Goal: Task Accomplishment & Management: Complete application form

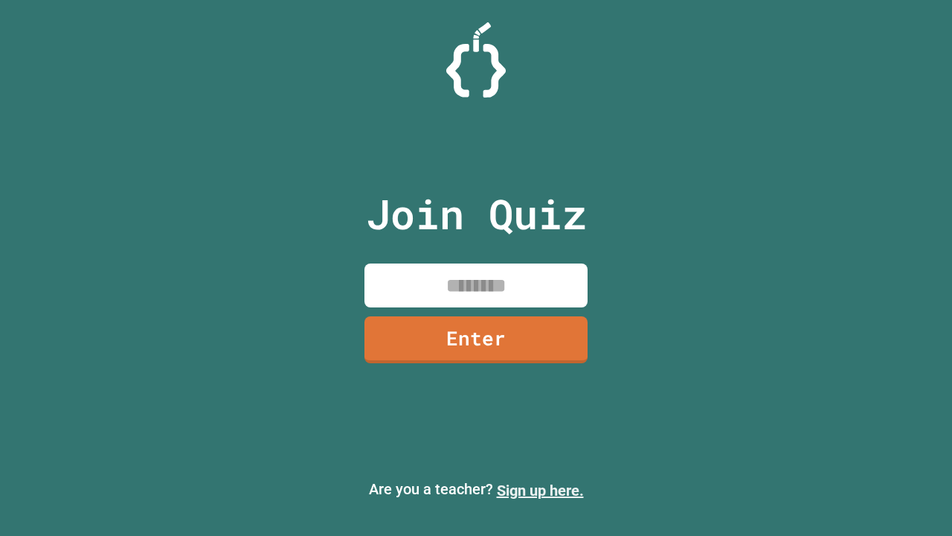
click at [540, 490] on link "Sign up here." at bounding box center [540, 490] width 87 height 18
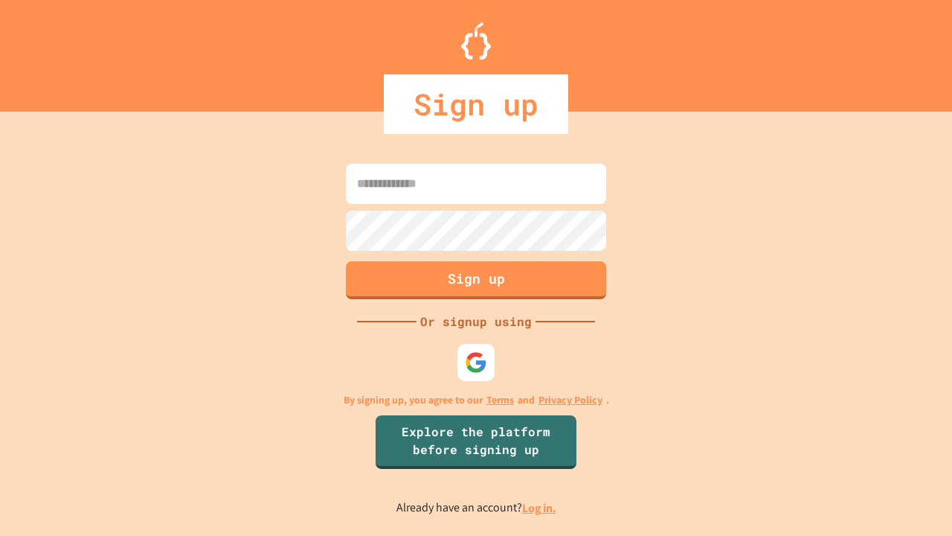
click at [540, 507] on link "Log in." at bounding box center [539, 508] width 34 height 16
